Goal: Transaction & Acquisition: Purchase product/service

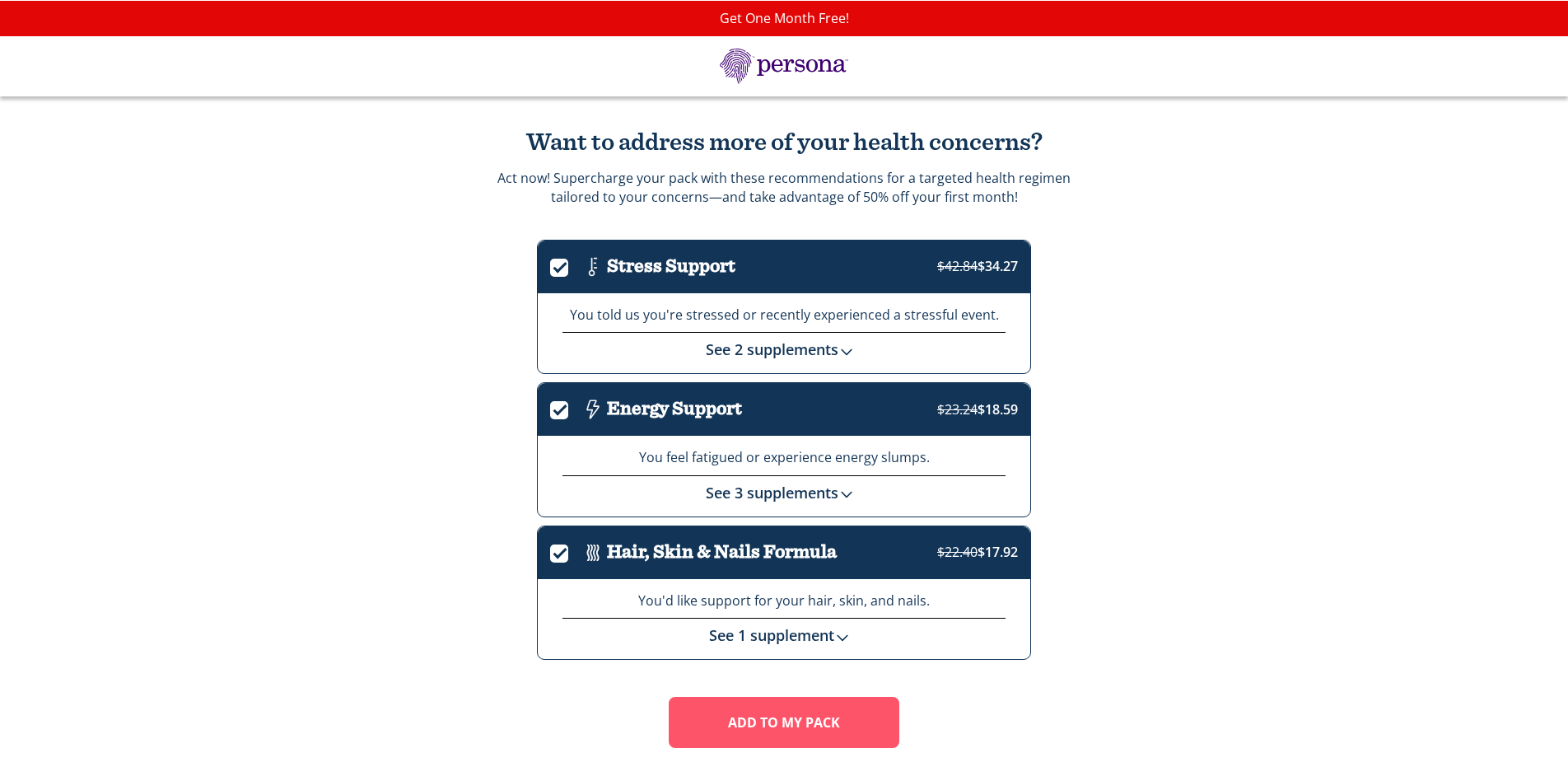
click at [1235, 153] on div "Want to address more of your health concerns? Act now! Supercharge your pack wi…" at bounding box center [784, 458] width 1568 height 724
drag, startPoint x: 885, startPoint y: 23, endPoint x: 857, endPoint y: 19, distance: 28.3
click at [869, 21] on div "Get One Month Free!" at bounding box center [784, 19] width 1568 height 36
click at [862, 19] on div "Get One Month Free!" at bounding box center [784, 19] width 1568 height 36
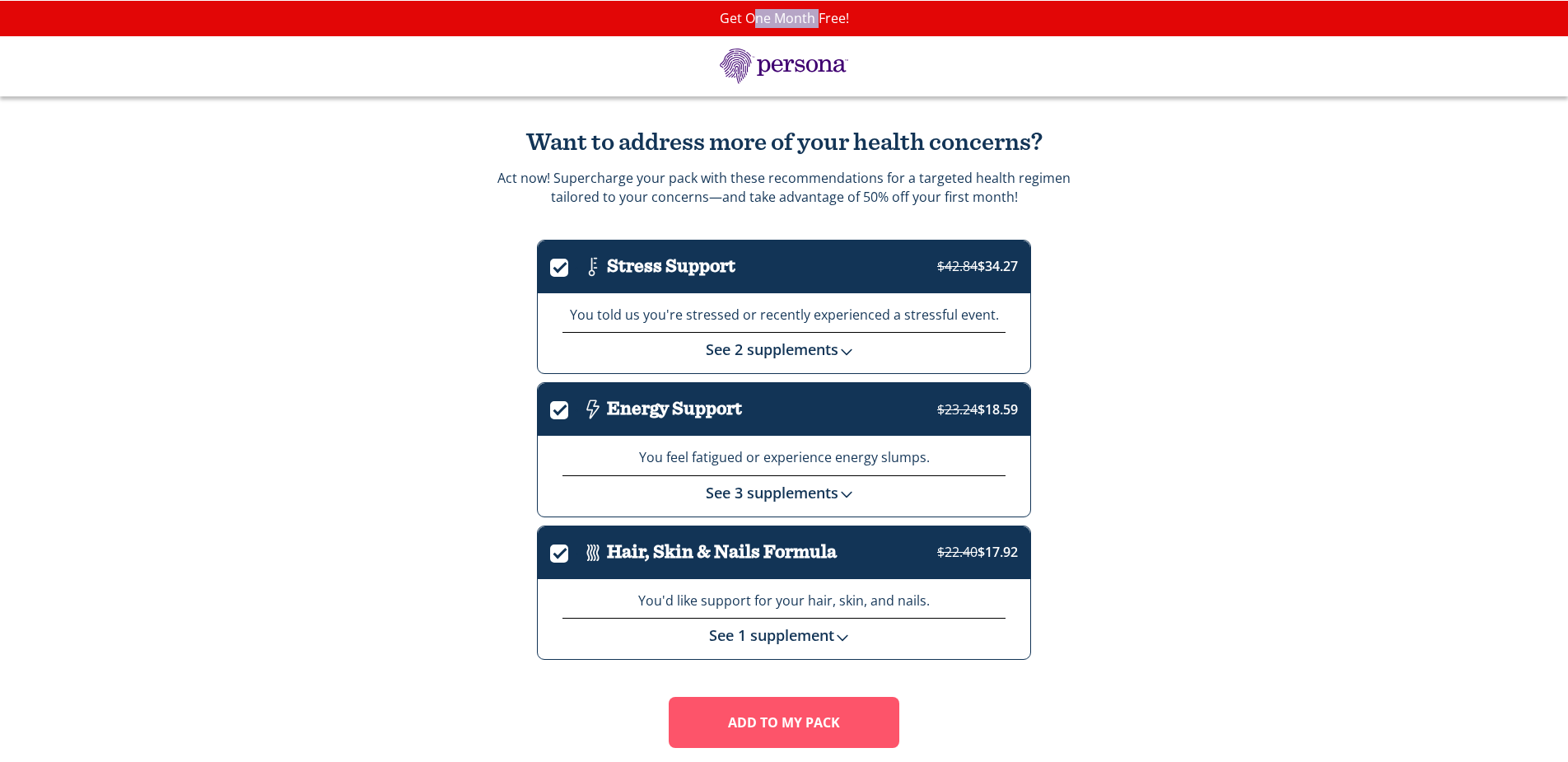
drag, startPoint x: 790, startPoint y: 18, endPoint x: 751, endPoint y: 18, distance: 39.0
click at [753, 18] on div "Get One Month Free!" at bounding box center [784, 19] width 1568 height 36
click at [751, 18] on div "Get One Month Free!" at bounding box center [784, 19] width 1568 height 36
click at [161, 202] on div "Want to address more of your health concerns? Act now! Supercharge your pack wi…" at bounding box center [784, 458] width 1568 height 724
click at [1248, 175] on div "Want to address more of your health concerns? Act now! Supercharge your pack wi…" at bounding box center [784, 458] width 1568 height 724
